Goal: Task Accomplishment & Management: Manage account settings

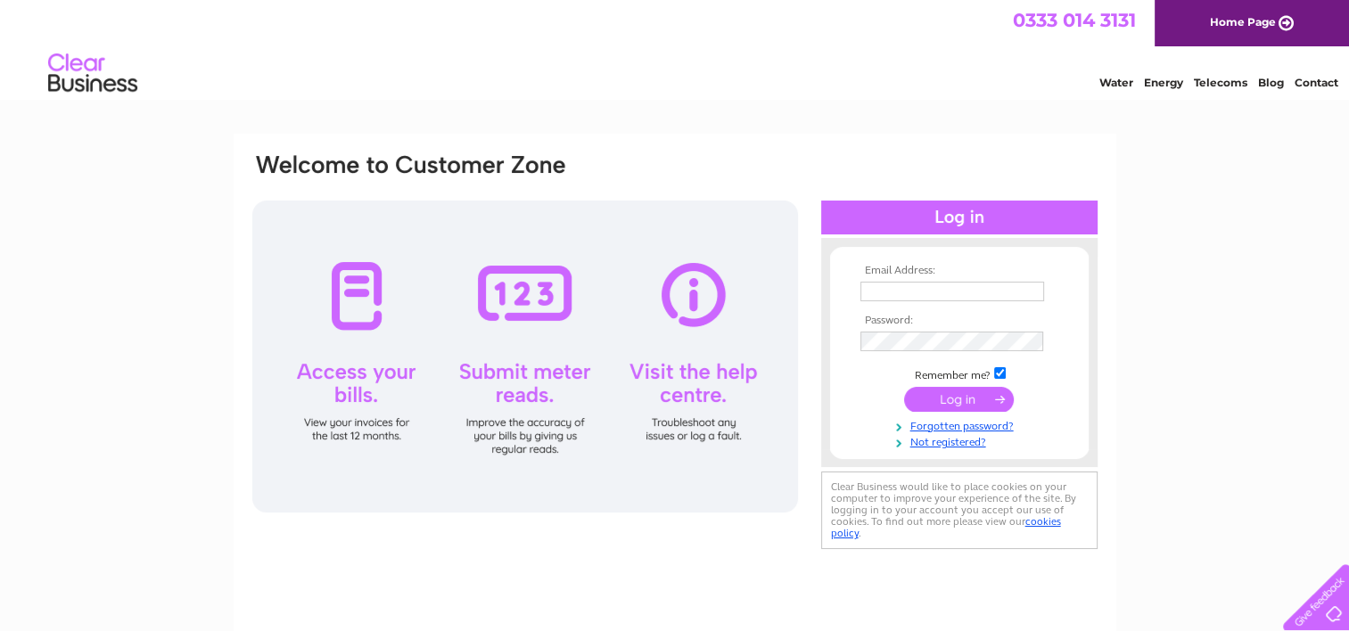
type input "burray.apartments@gmail.com"
click at [948, 395] on input "submit" at bounding box center [959, 399] width 110 height 25
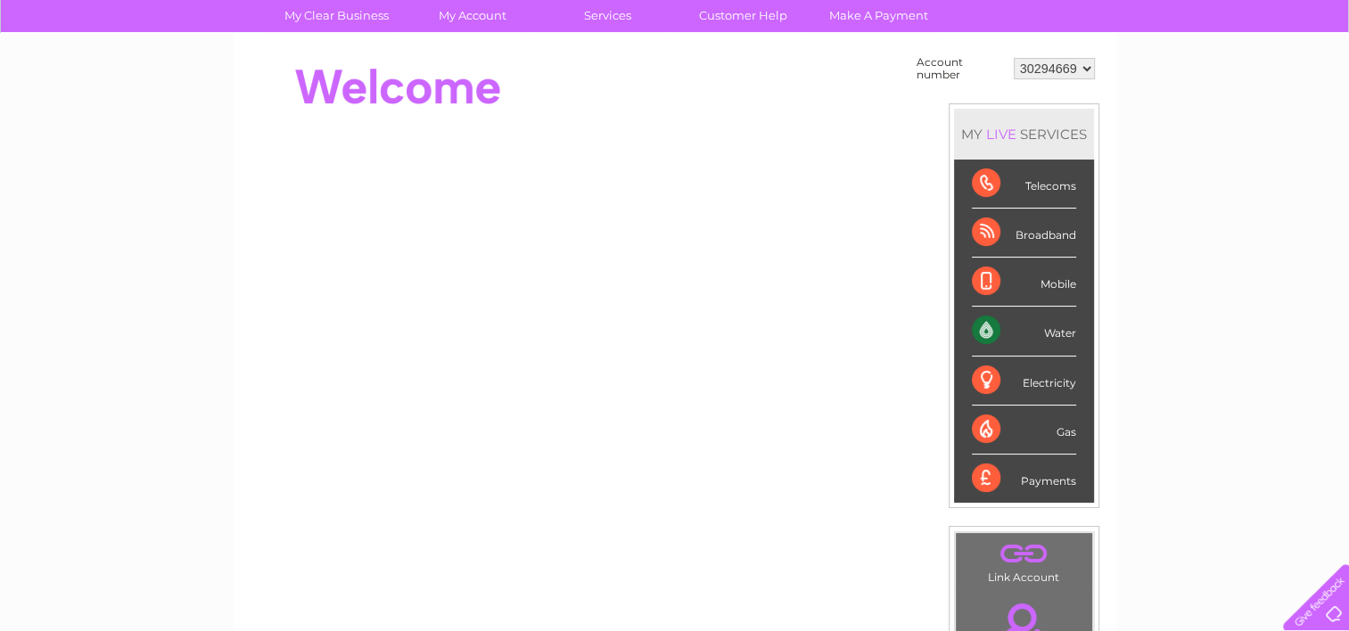
scroll to position [89, 0]
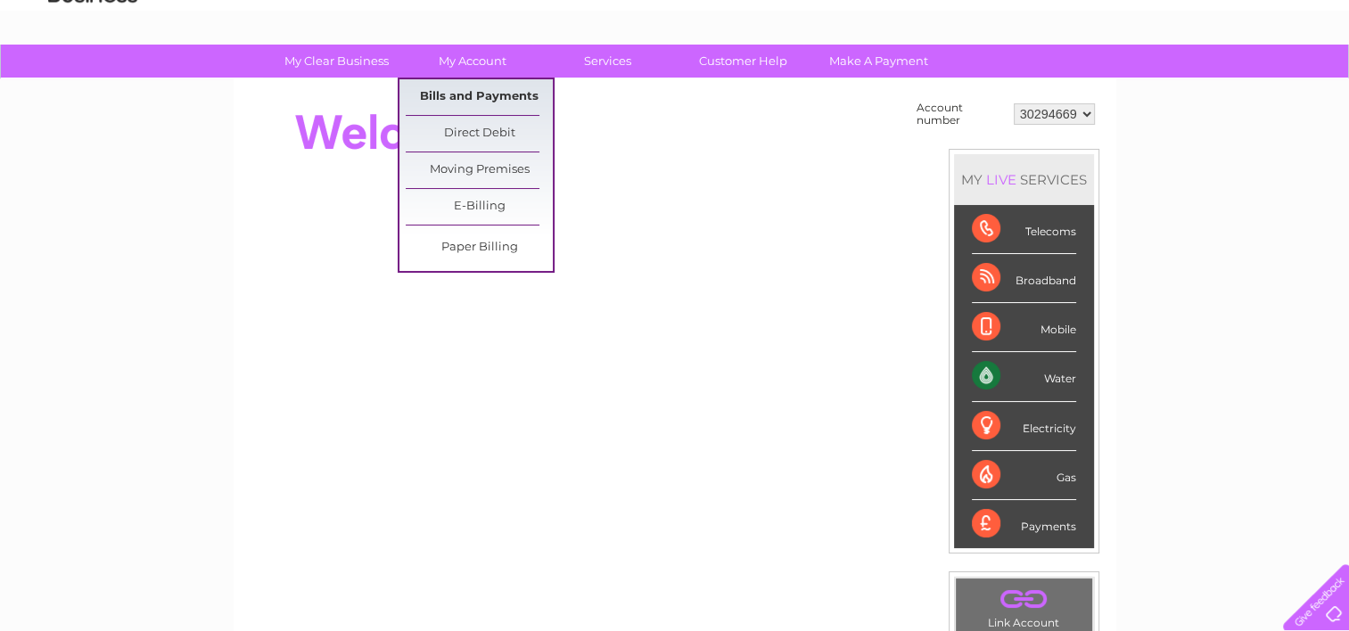
click at [464, 95] on link "Bills and Payments" at bounding box center [479, 97] width 147 height 36
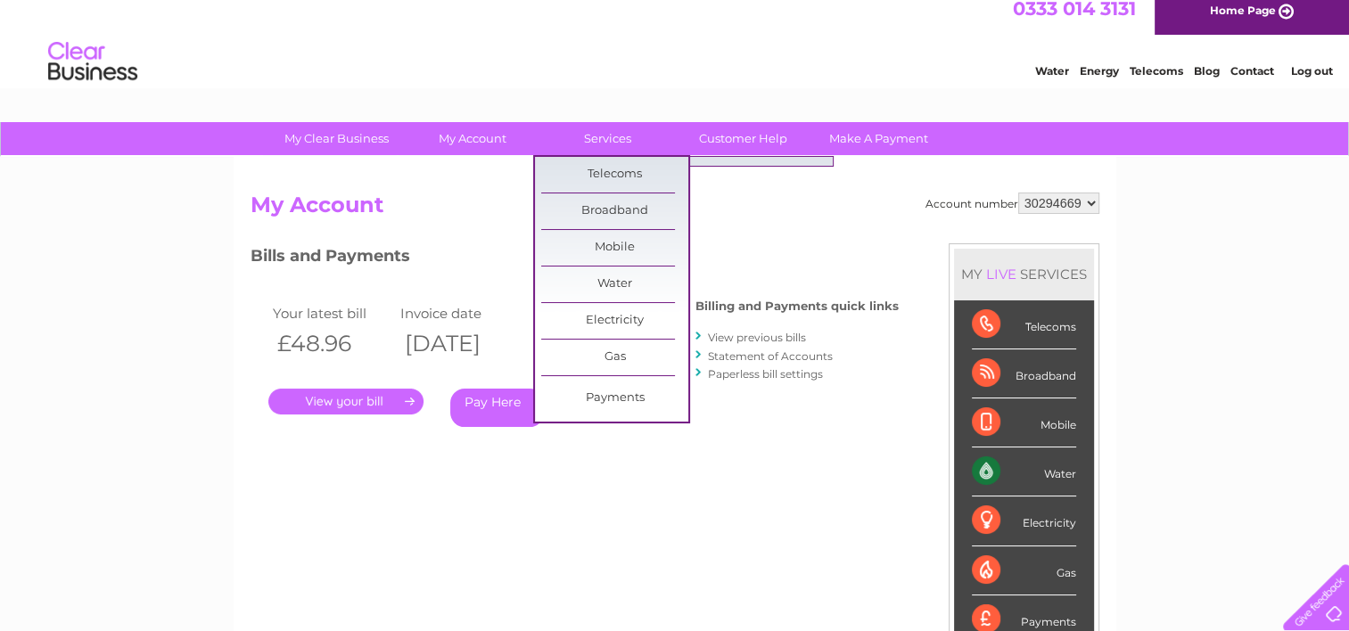
scroll to position [89, 0]
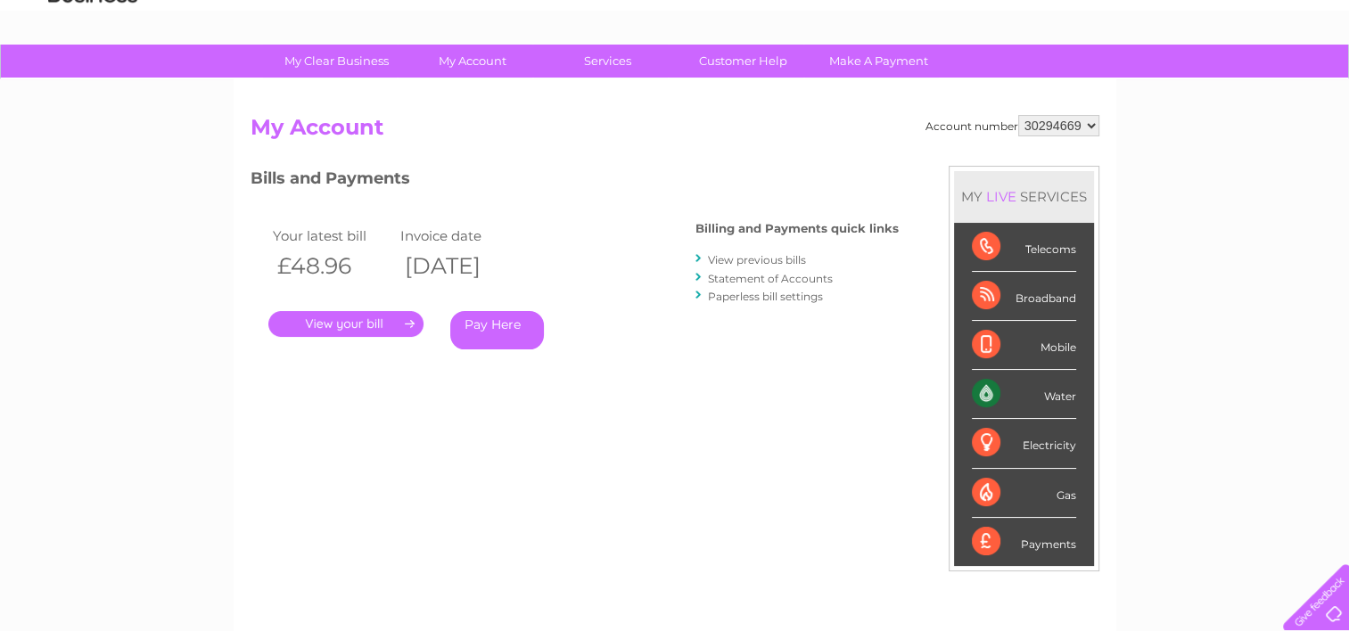
click at [1089, 119] on select "30294669" at bounding box center [1058, 125] width 81 height 21
click at [1110, 125] on div "Account number 30294669 My Account MY LIVE SERVICES Telecoms Broadband Mobile W…" at bounding box center [675, 374] width 882 height 590
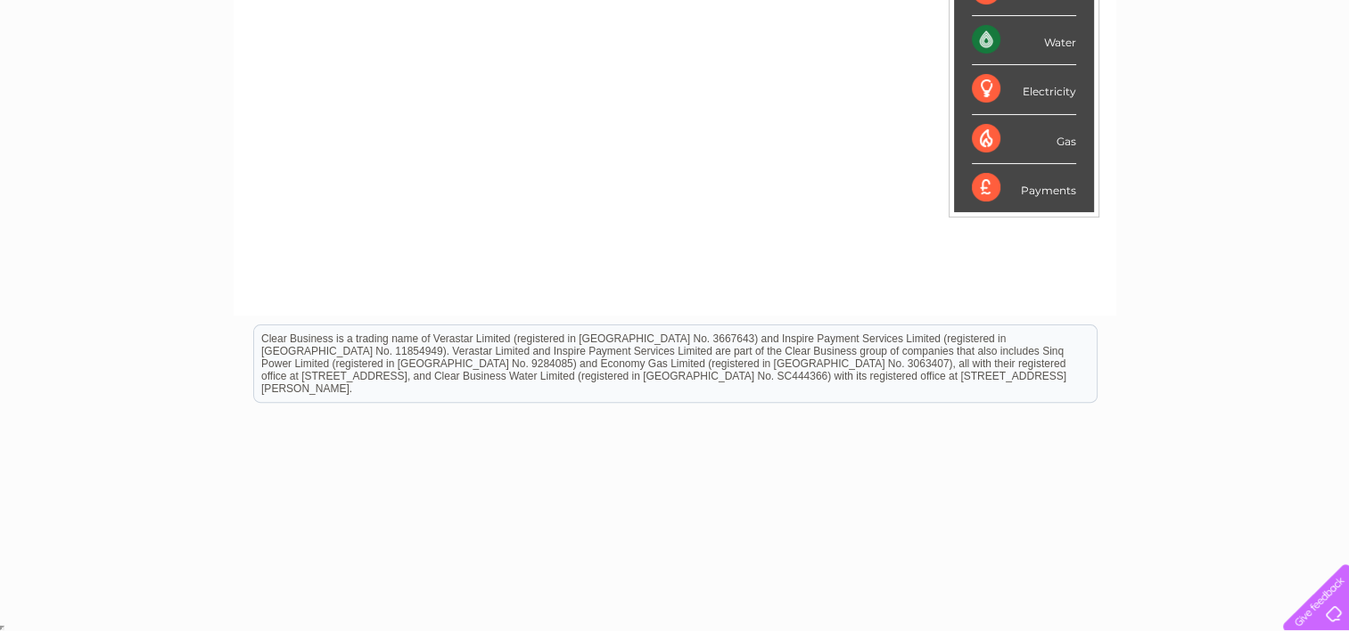
scroll to position [0, 0]
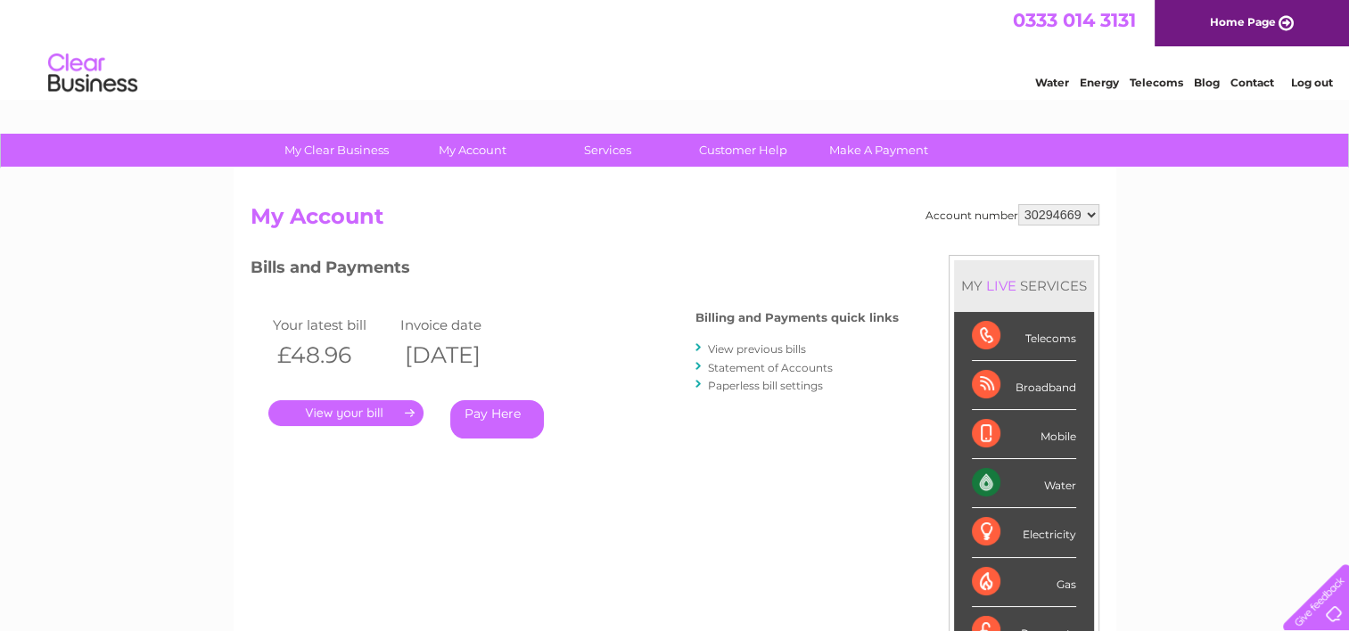
click at [1251, 82] on link "Contact" at bounding box center [1252, 82] width 44 height 13
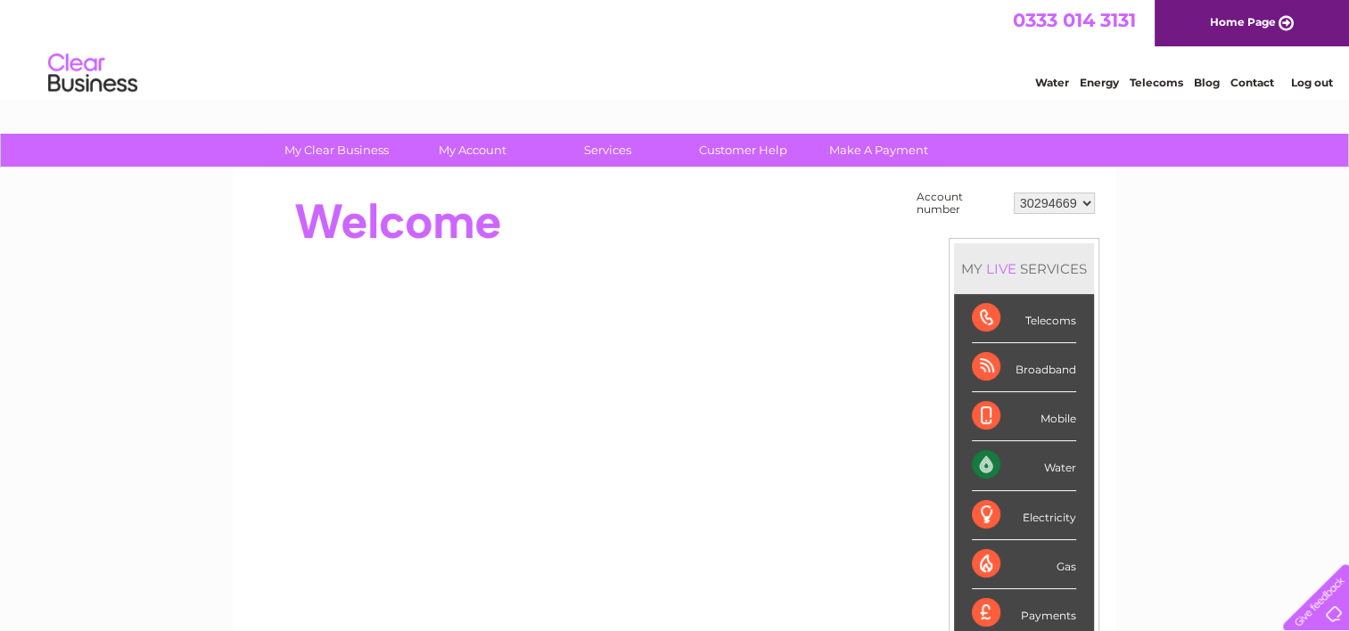
click at [1047, 82] on link "Water" at bounding box center [1052, 82] width 34 height 13
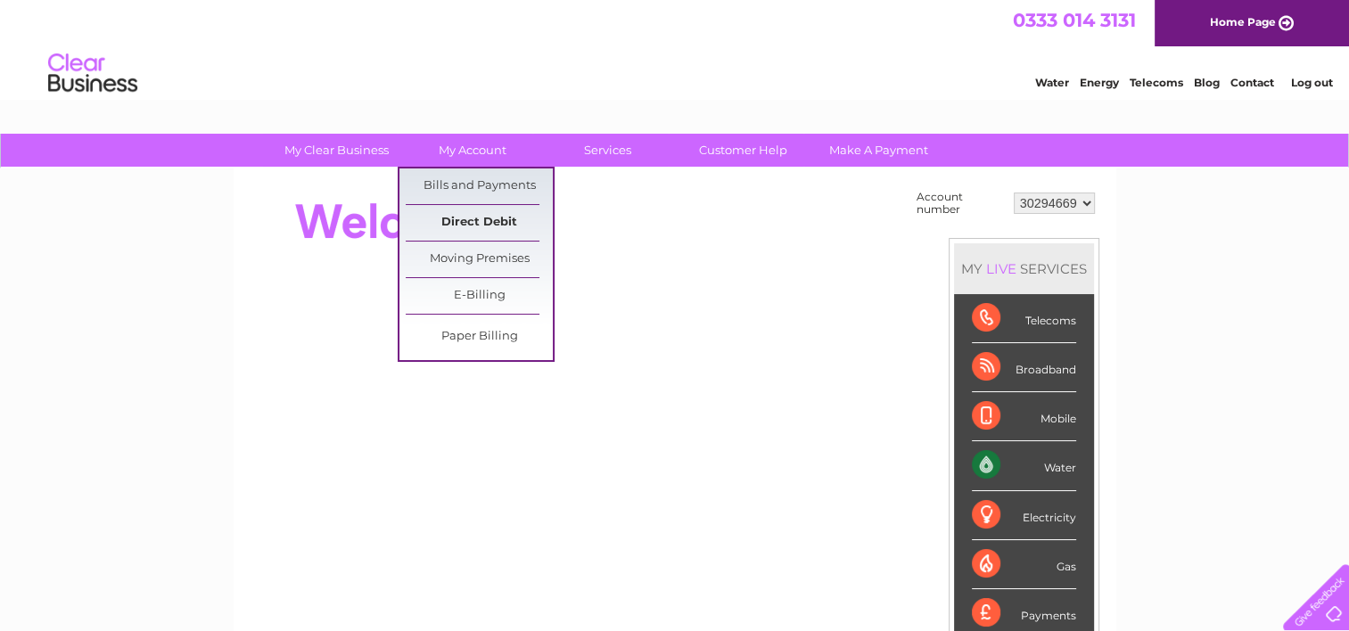
click at [472, 232] on link "Direct Debit" at bounding box center [479, 223] width 147 height 36
